Goal: Find contact information: Obtain details needed to contact an individual or organization

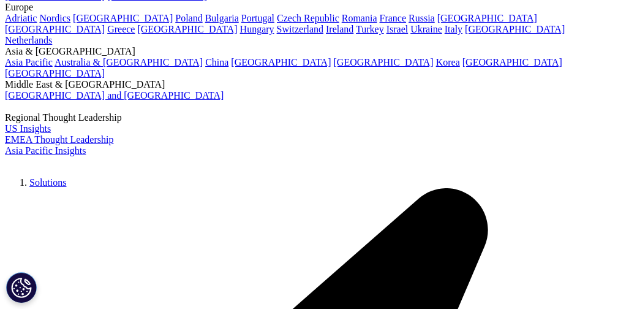
scroll to position [89, 1]
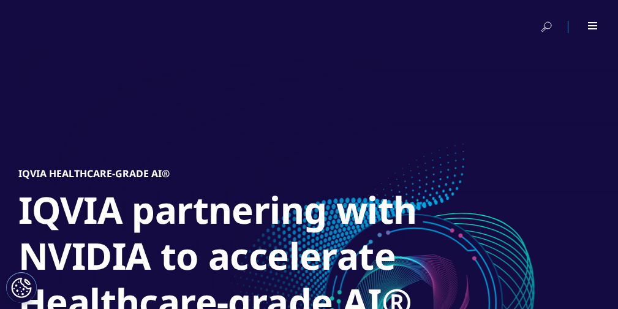
scroll to position [181, 0]
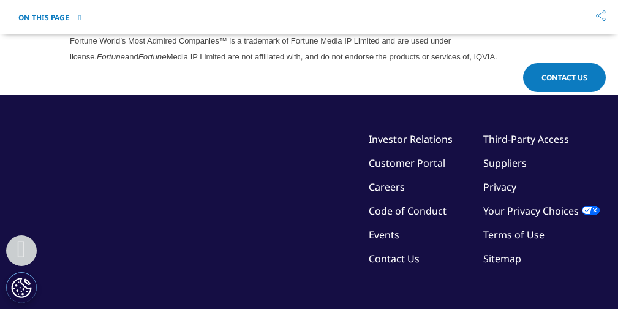
scroll to position [3574, 0]
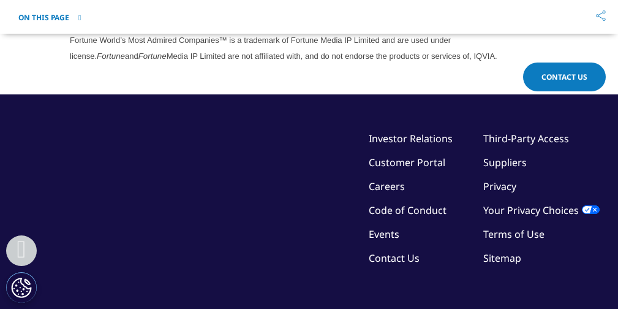
click at [387, 258] on link "Contact Us" at bounding box center [394, 257] width 51 height 13
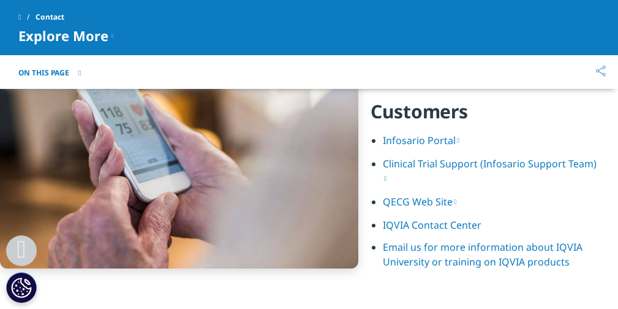
scroll to position [1672, 0]
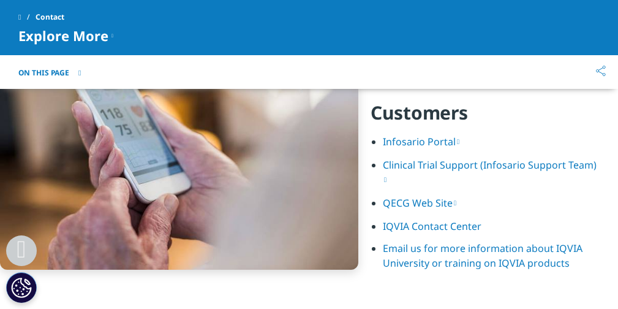
click at [422, 224] on link "IQVIA Contact Center" at bounding box center [432, 225] width 99 height 13
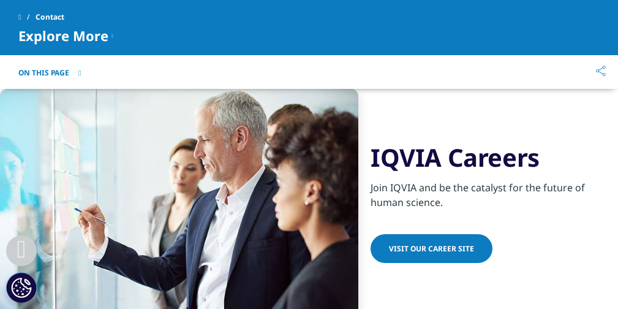
scroll to position [1065, 0]
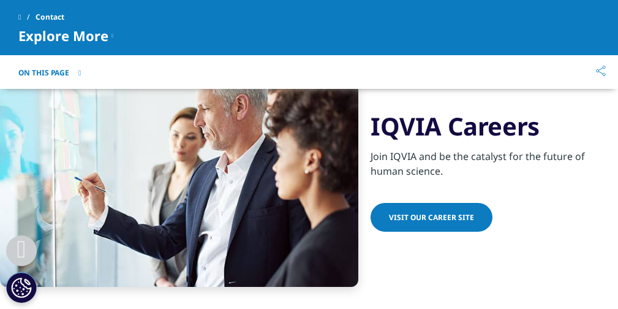
click at [431, 216] on span "Visit our Career Site" at bounding box center [431, 217] width 85 height 10
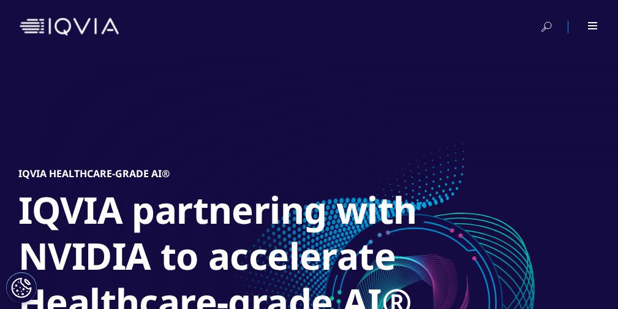
click at [594, 21] on div at bounding box center [585, 27] width 28 height 12
